Goal: Navigation & Orientation: Find specific page/section

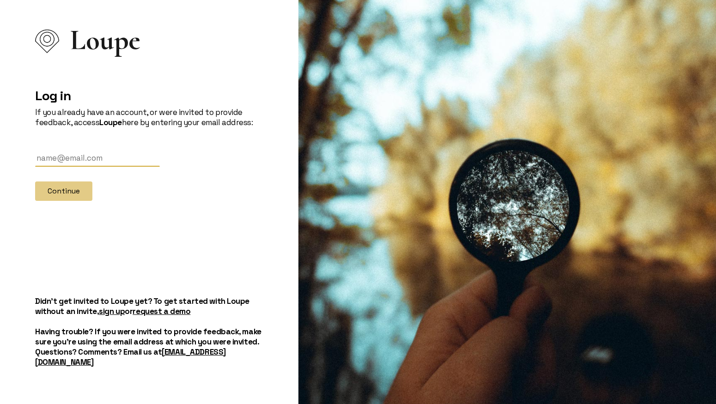
click at [38, 153] on div "Log in If you already have an account, or were invited to provide feedback, acc…" at bounding box center [149, 135] width 228 height 132
click at [43, 159] on input "text" at bounding box center [97, 158] width 125 height 17
type input "[EMAIL_ADDRESS][DOMAIN_NAME]"
click at [76, 194] on button "Continue" at bounding box center [63, 191] width 57 height 19
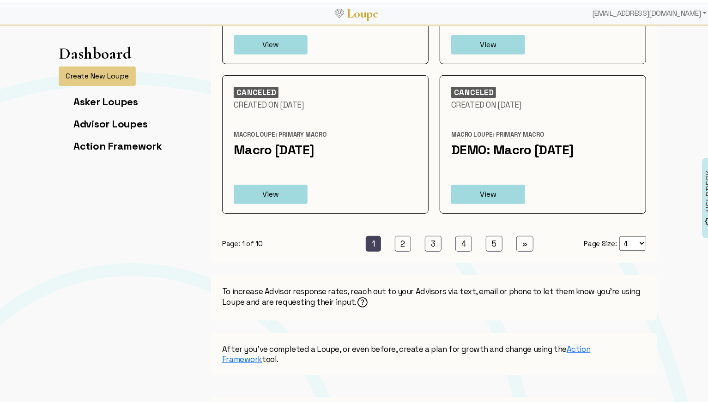
scroll to position [325, 0]
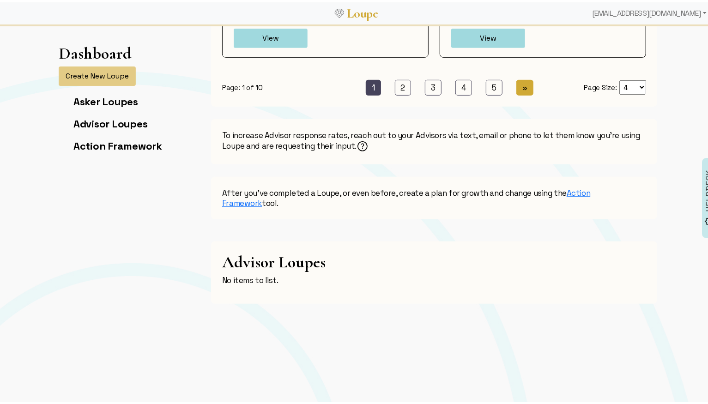
click at [524, 79] on link "» Next" at bounding box center [525, 86] width 17 height 16
click at [523, 84] on span "»" at bounding box center [525, 85] width 5 height 10
click at [523, 86] on span "»" at bounding box center [525, 85] width 5 height 10
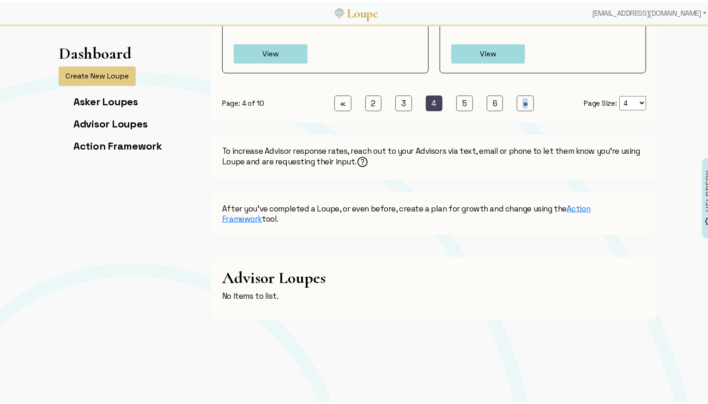
click at [518, 86] on div "Page: 4 of 10 « Previous 2 (current) 3 (current) 4 (current) 5 (current) 6 (cur…" at bounding box center [434, 95] width 435 height 27
click at [518, 91] on div "Page: 4 of 10 « Previous 2 (current) 3 (current) 4 (current) 5 (current) 6 (cur…" at bounding box center [434, 95] width 435 height 27
click at [523, 97] on span "»" at bounding box center [525, 101] width 5 height 10
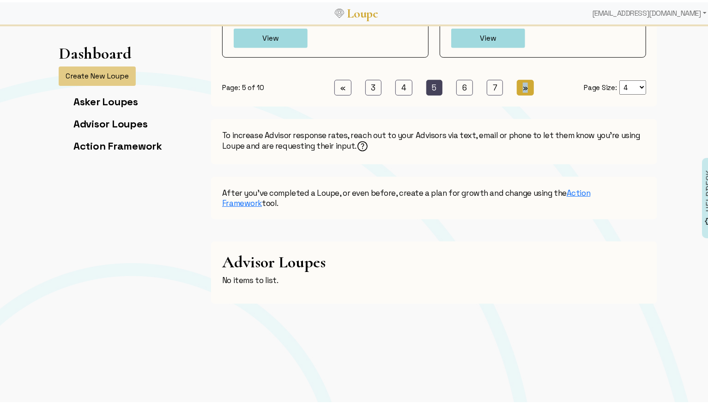
click at [519, 90] on link "» Next" at bounding box center [525, 86] width 17 height 16
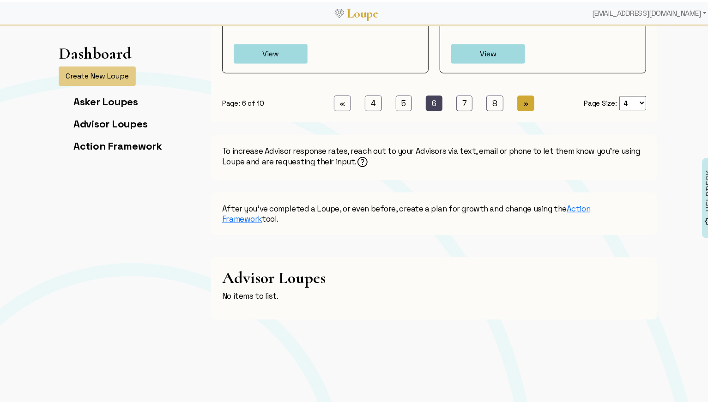
click at [524, 96] on span "»" at bounding box center [526, 101] width 5 height 10
click at [523, 96] on span "»" at bounding box center [525, 101] width 5 height 10
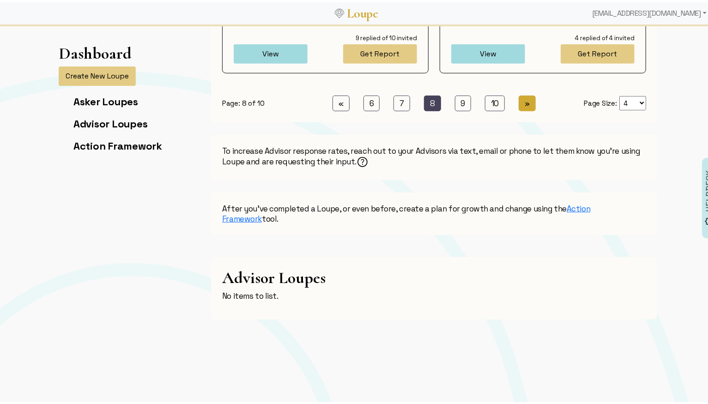
click at [520, 93] on link "» Next" at bounding box center [527, 101] width 17 height 16
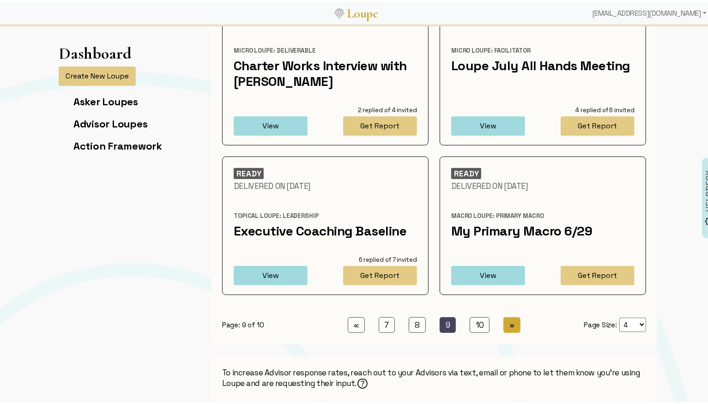
scroll to position [103, 0]
